Goal: Task Accomplishment & Management: Use online tool/utility

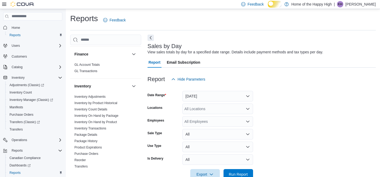
scroll to position [17, 0]
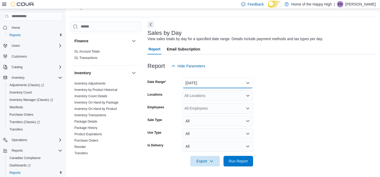
click at [202, 83] on button "[DATE]" at bounding box center [218, 83] width 71 height 11
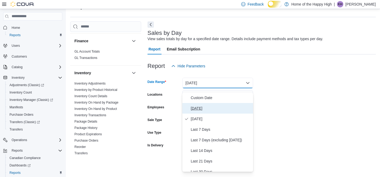
click at [199, 107] on span "[DATE]" at bounding box center [221, 108] width 60 height 6
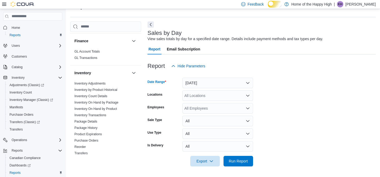
click at [200, 97] on div "All Locations" at bounding box center [218, 95] width 71 height 11
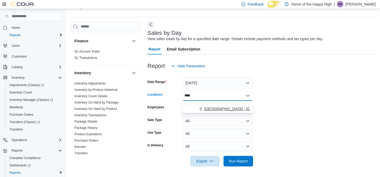
type input "****"
click at [208, 106] on span "[GEOGRAPHIC_DATA] - [GEOGRAPHIC_DATA] - Fire & Flower" at bounding box center [257, 108] width 106 height 5
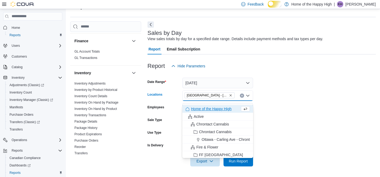
click at [298, 99] on form "Date Range [DATE] Locations [GEOGRAPHIC_DATA] - [GEOGRAPHIC_DATA] - Fire & Flow…" at bounding box center [262, 118] width 228 height 95
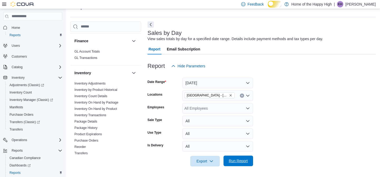
click at [241, 164] on span "Run Report" at bounding box center [238, 160] width 19 height 5
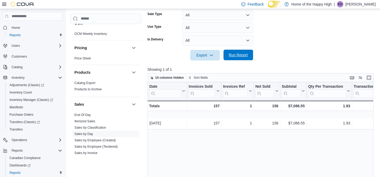
scroll to position [121, 0]
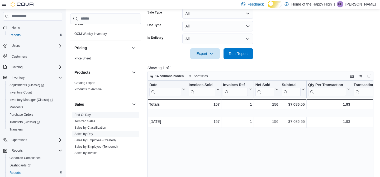
click at [87, 116] on link "End Of Day" at bounding box center [82, 115] width 16 height 4
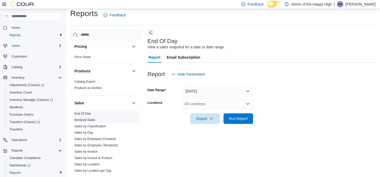
scroll to position [320, 0]
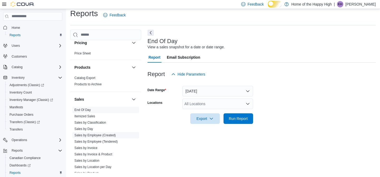
click at [97, 137] on link "Sales by Employee (Created)" at bounding box center [94, 135] width 41 height 4
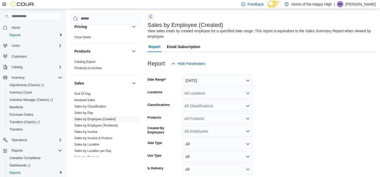
scroll to position [22, 0]
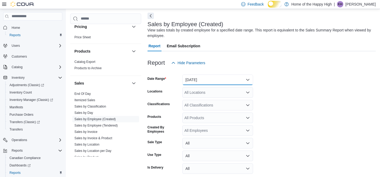
click at [223, 81] on button "[DATE]" at bounding box center [218, 79] width 71 height 11
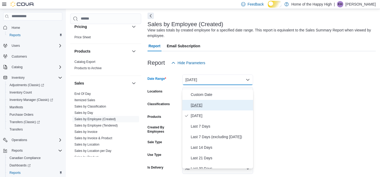
click at [220, 107] on span "[DATE]" at bounding box center [221, 105] width 60 height 6
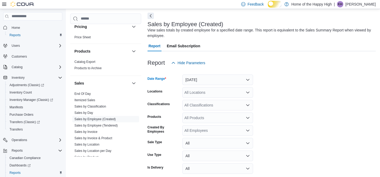
click at [216, 98] on div "All Locations" at bounding box center [218, 92] width 71 height 11
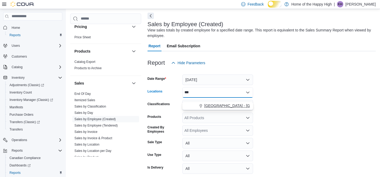
type input "***"
click at [224, 107] on span "[GEOGRAPHIC_DATA] - [GEOGRAPHIC_DATA] - Fire & Flower" at bounding box center [257, 105] width 106 height 5
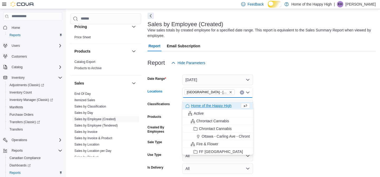
scroll to position [49, 0]
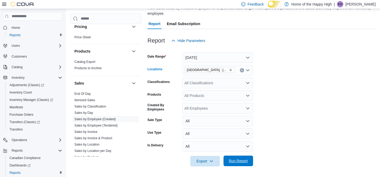
click at [235, 164] on span "Run Report" at bounding box center [238, 160] width 19 height 5
